Goal: Information Seeking & Learning: Learn about a topic

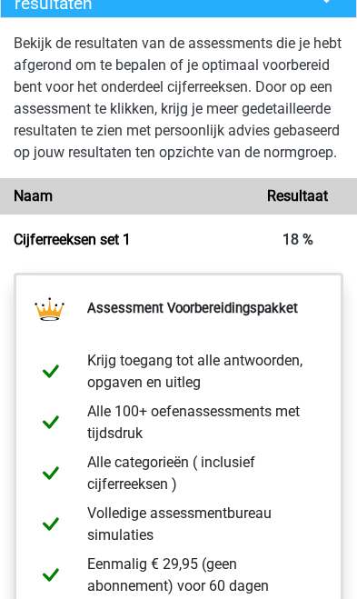
scroll to position [1774, 0]
click at [128, 248] on link "Cijferreeksen set 1" at bounding box center [72, 239] width 117 height 17
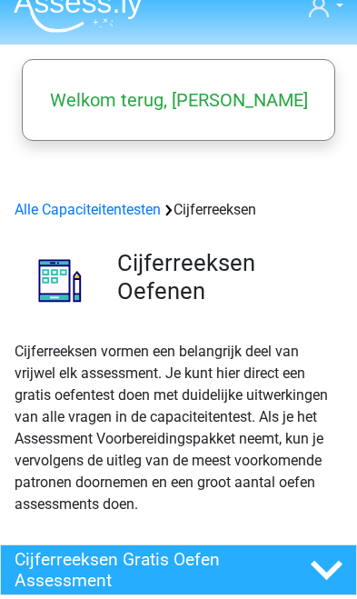
scroll to position [0, 0]
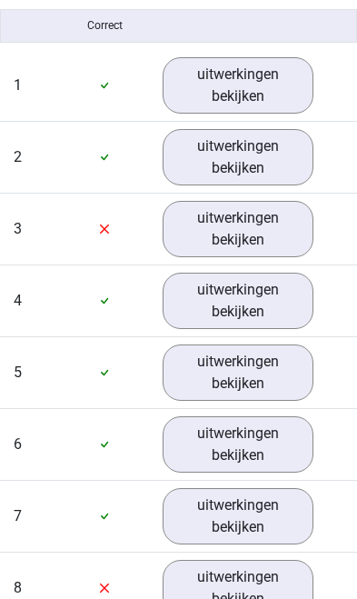
scroll to position [1617, 0]
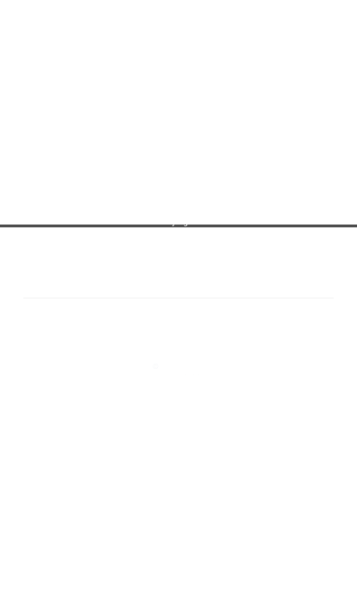
scroll to position [3626, 0]
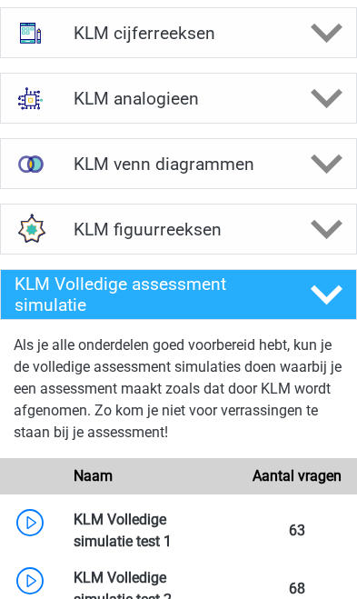
click at [289, 240] on div "KLM figuurreeksen" at bounding box center [178, 229] width 237 height 21
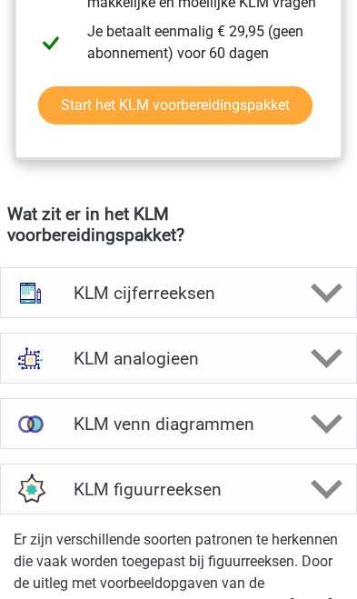
scroll to position [1727, 0]
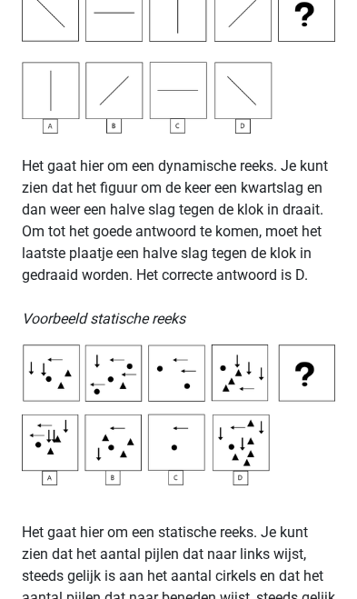
scroll to position [1084, 0]
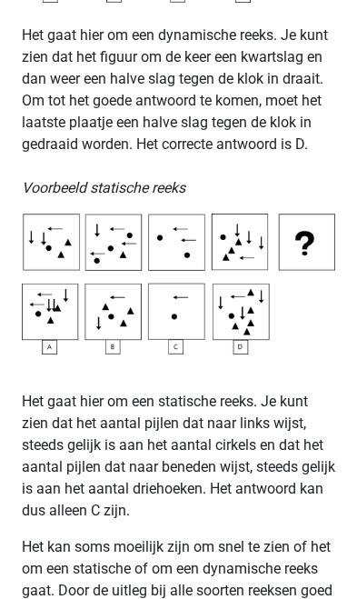
scroll to position [1223, 0]
